Goal: Task Accomplishment & Management: Manage account settings

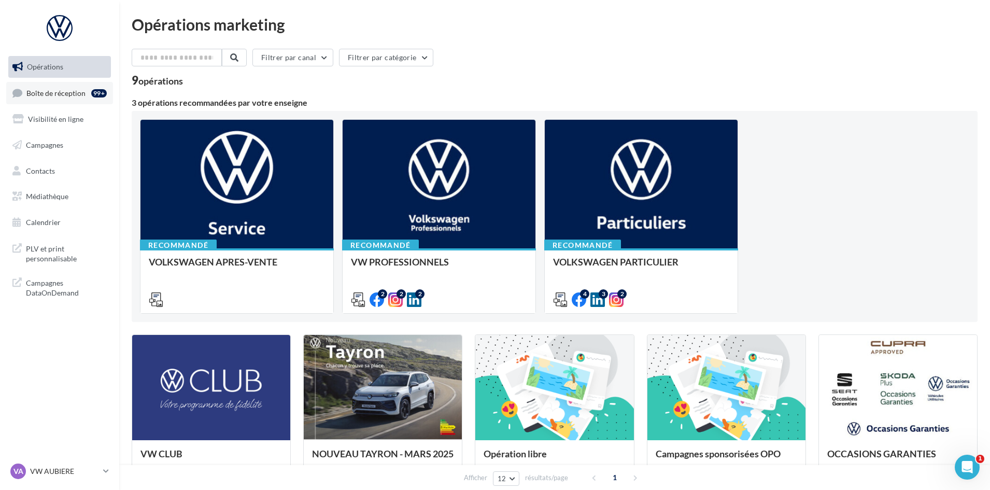
click at [74, 91] on span "Boîte de réception" at bounding box center [55, 92] width 59 height 9
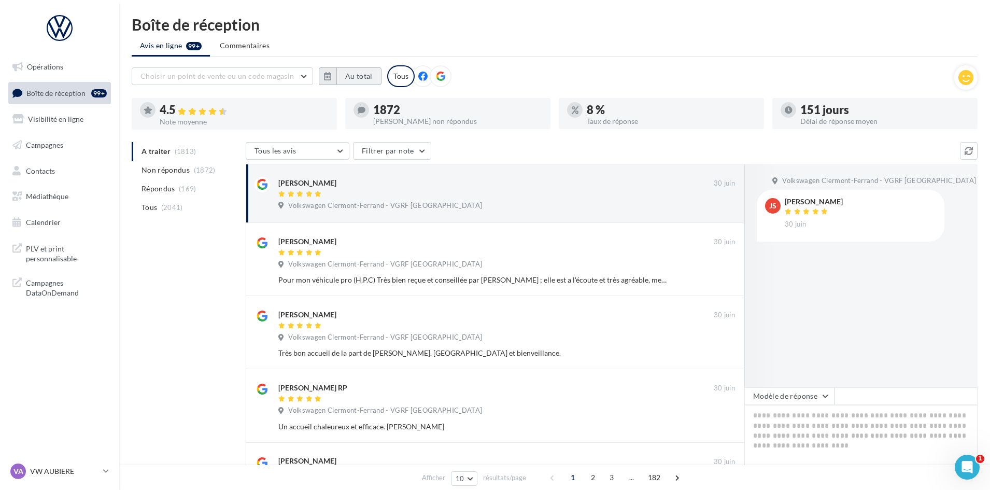
click at [354, 80] on button "Au total" at bounding box center [358, 76] width 45 height 18
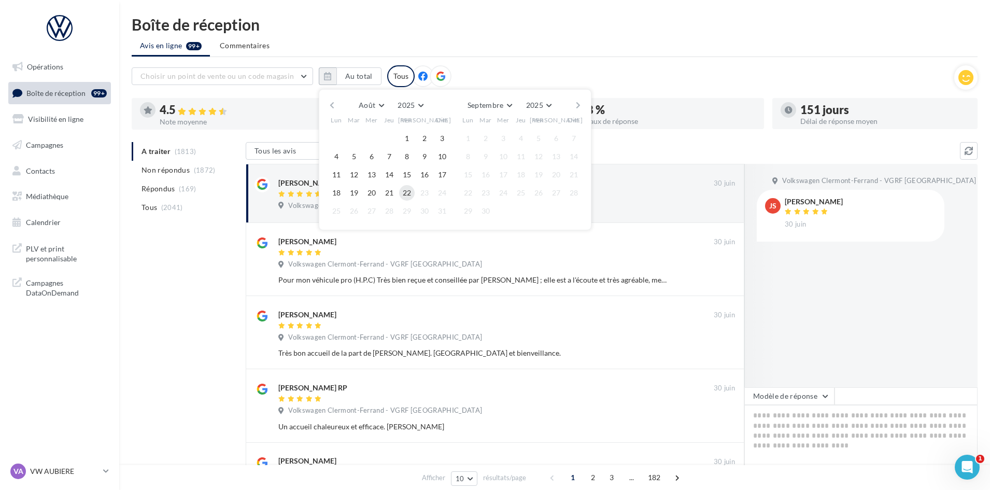
click at [409, 191] on button "22" at bounding box center [407, 193] width 16 height 16
click at [573, 44] on ul "Avis en ligne 99+ Commentaires" at bounding box center [555, 46] width 846 height 21
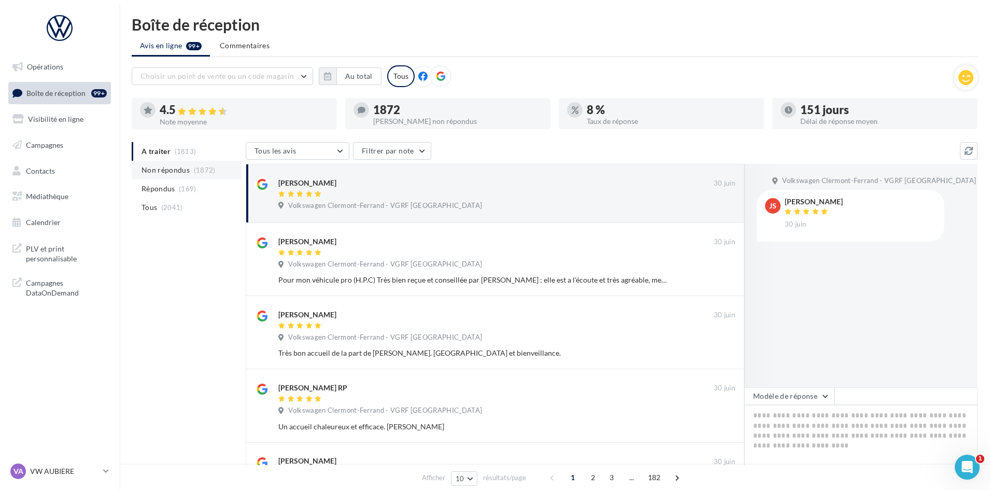
click at [188, 171] on span "Non répondus" at bounding box center [166, 170] width 48 height 10
click at [197, 158] on li "A traiter (1813)" at bounding box center [187, 151] width 110 height 19
click at [331, 77] on icon "button" at bounding box center [327, 76] width 7 height 8
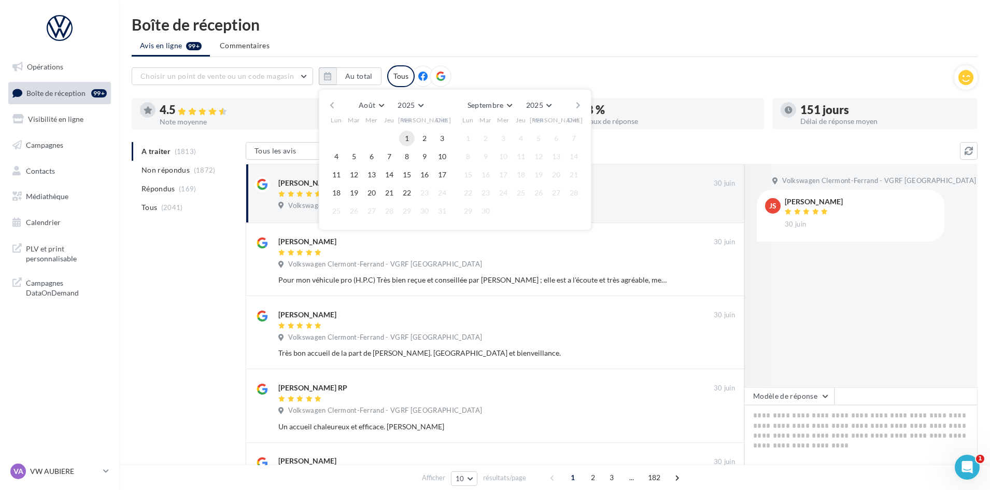
click at [408, 134] on button "1" at bounding box center [407, 139] width 16 height 16
click at [406, 190] on button "22" at bounding box center [407, 193] width 16 height 16
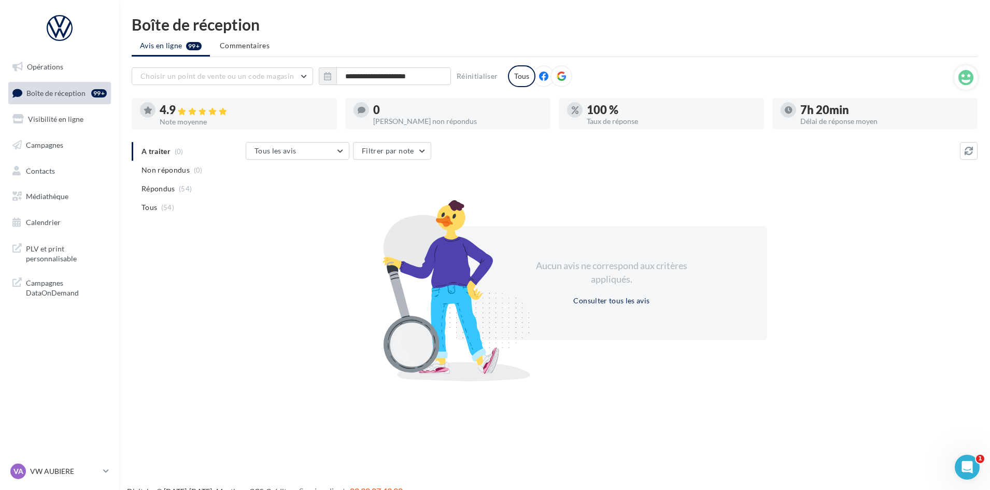
click at [62, 92] on span "Boîte de réception" at bounding box center [55, 92] width 59 height 9
